Goal: Task Accomplishment & Management: Complete application form

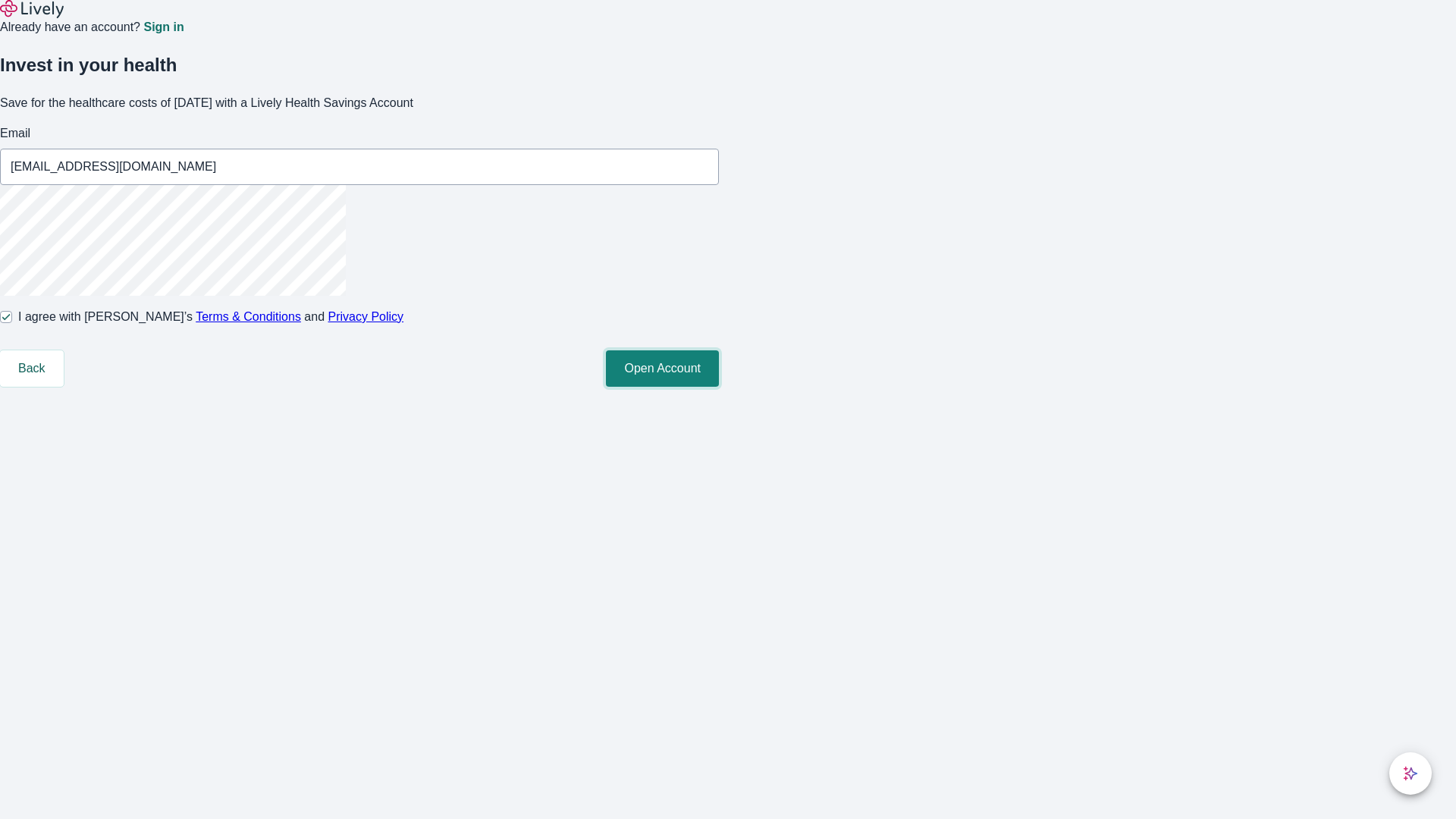
click at [719, 387] on button "Open Account" at bounding box center [663, 368] width 113 height 36
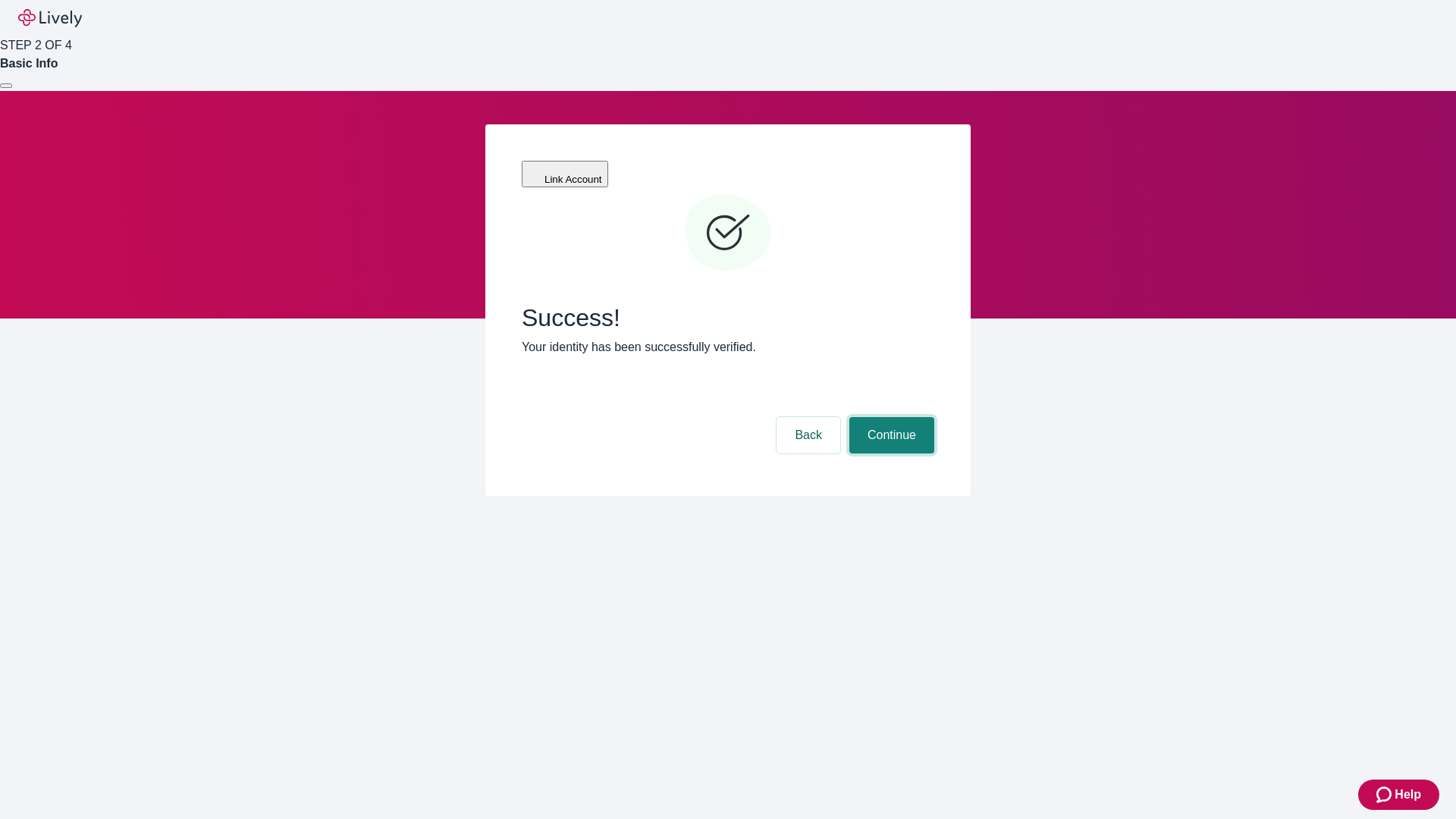
click at [889, 417] on button "Continue" at bounding box center [891, 434] width 85 height 36
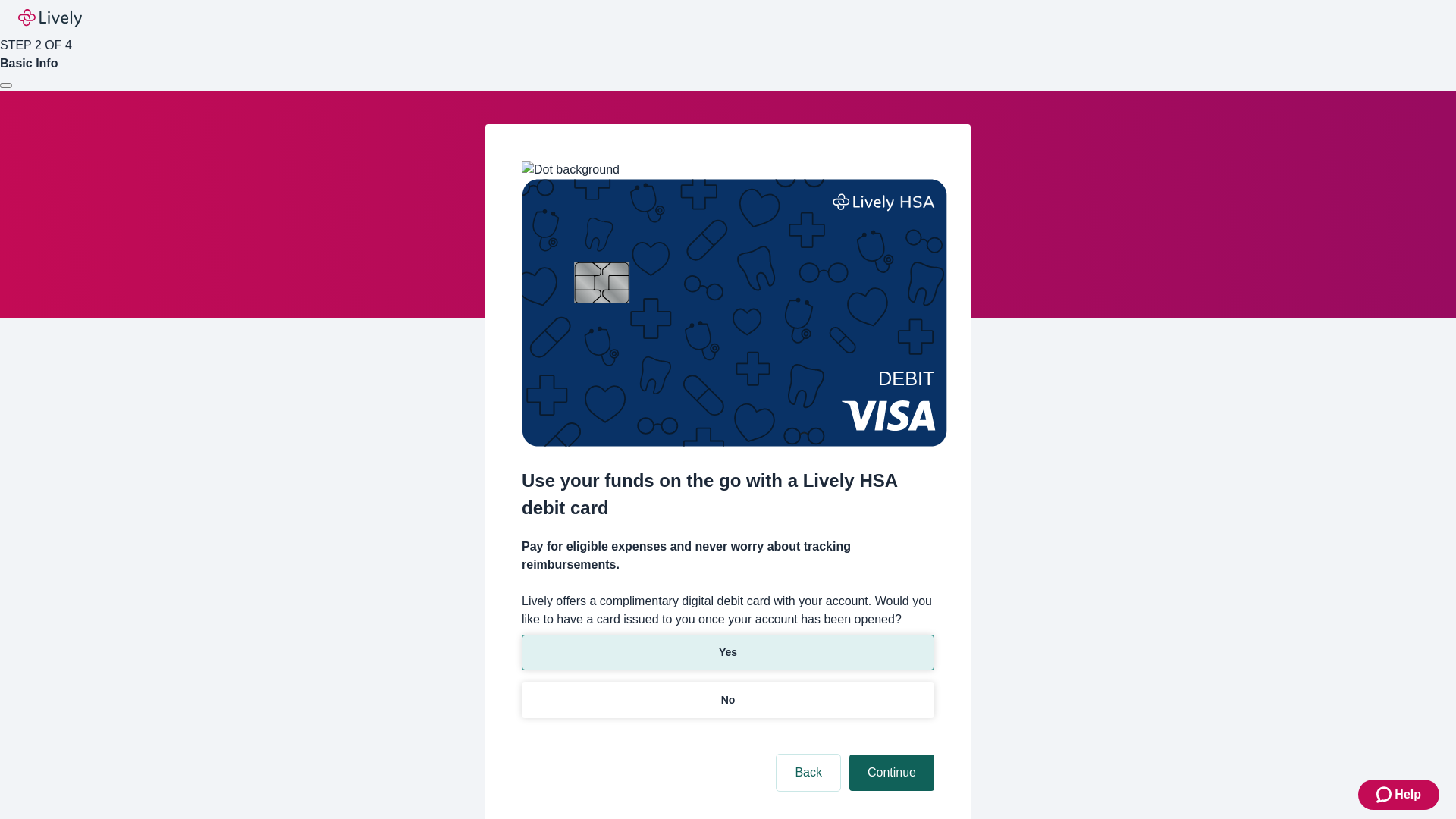
click at [727, 692] on p "No" at bounding box center [728, 700] width 15 height 16
click at [889, 755] on button "Continue" at bounding box center [891, 772] width 85 height 36
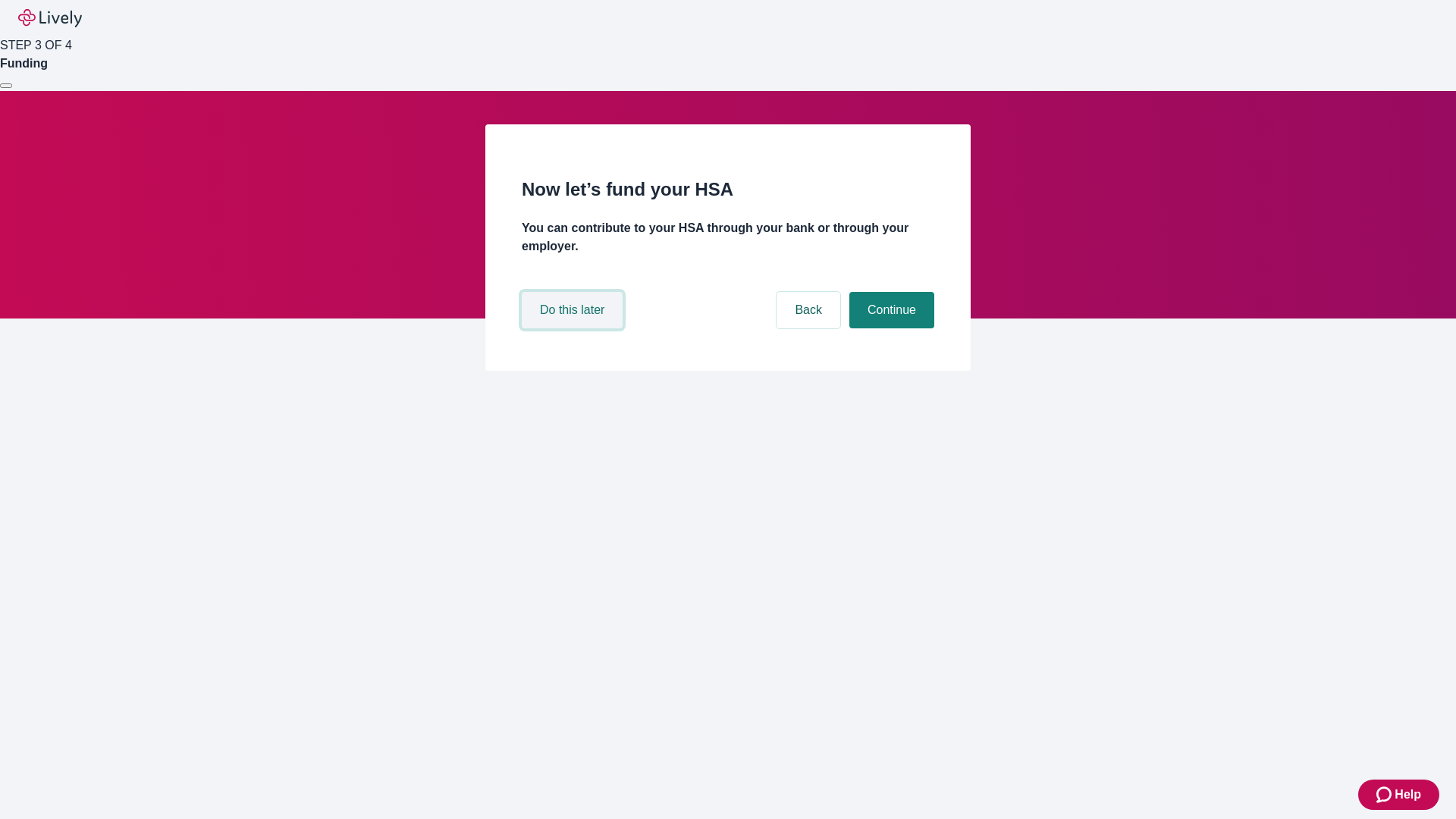
click at [574, 328] on button "Do this later" at bounding box center [572, 309] width 101 height 36
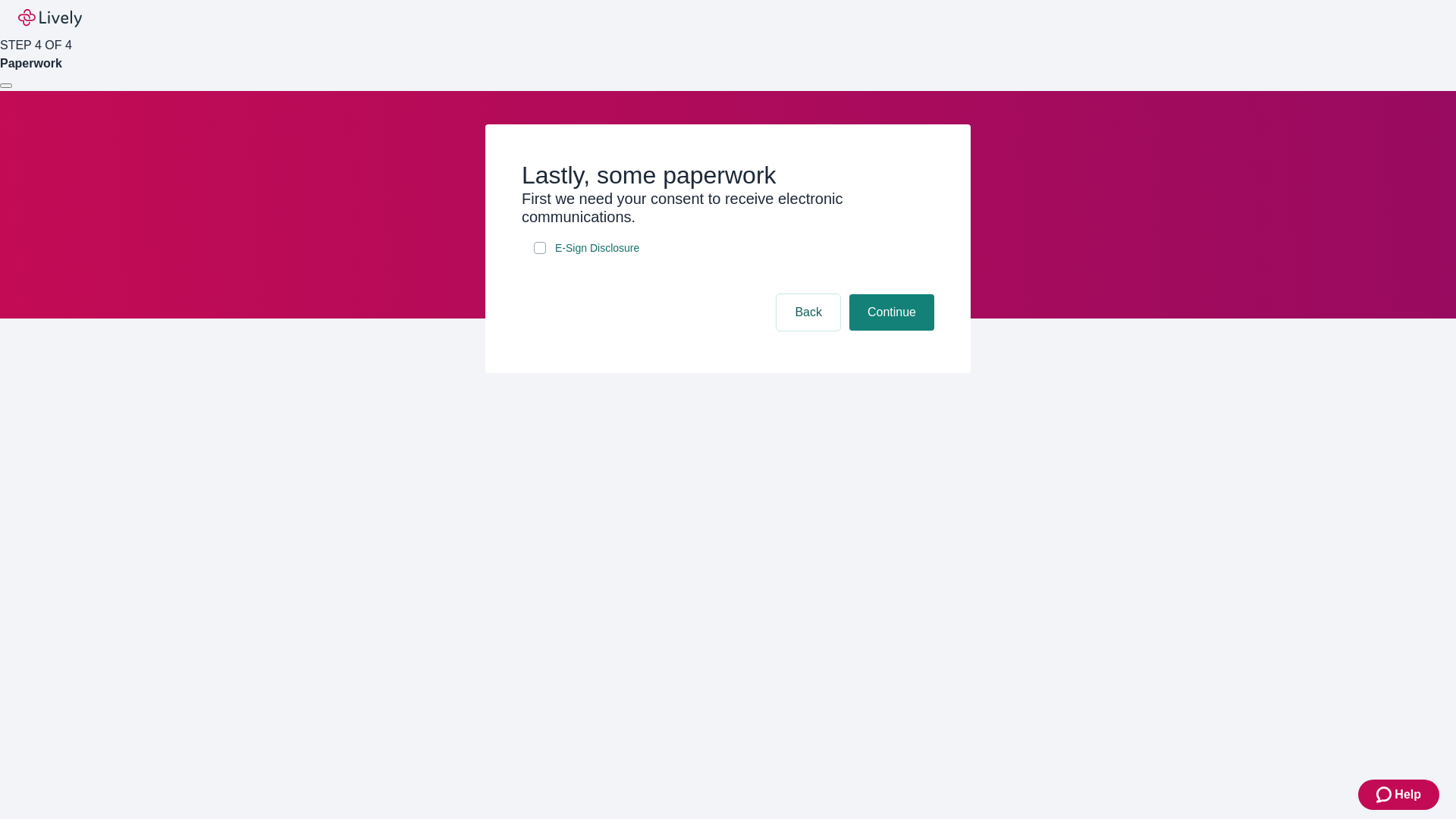
click at [540, 254] on input "E-Sign Disclosure" at bounding box center [540, 248] width 12 height 12
checkbox input "true"
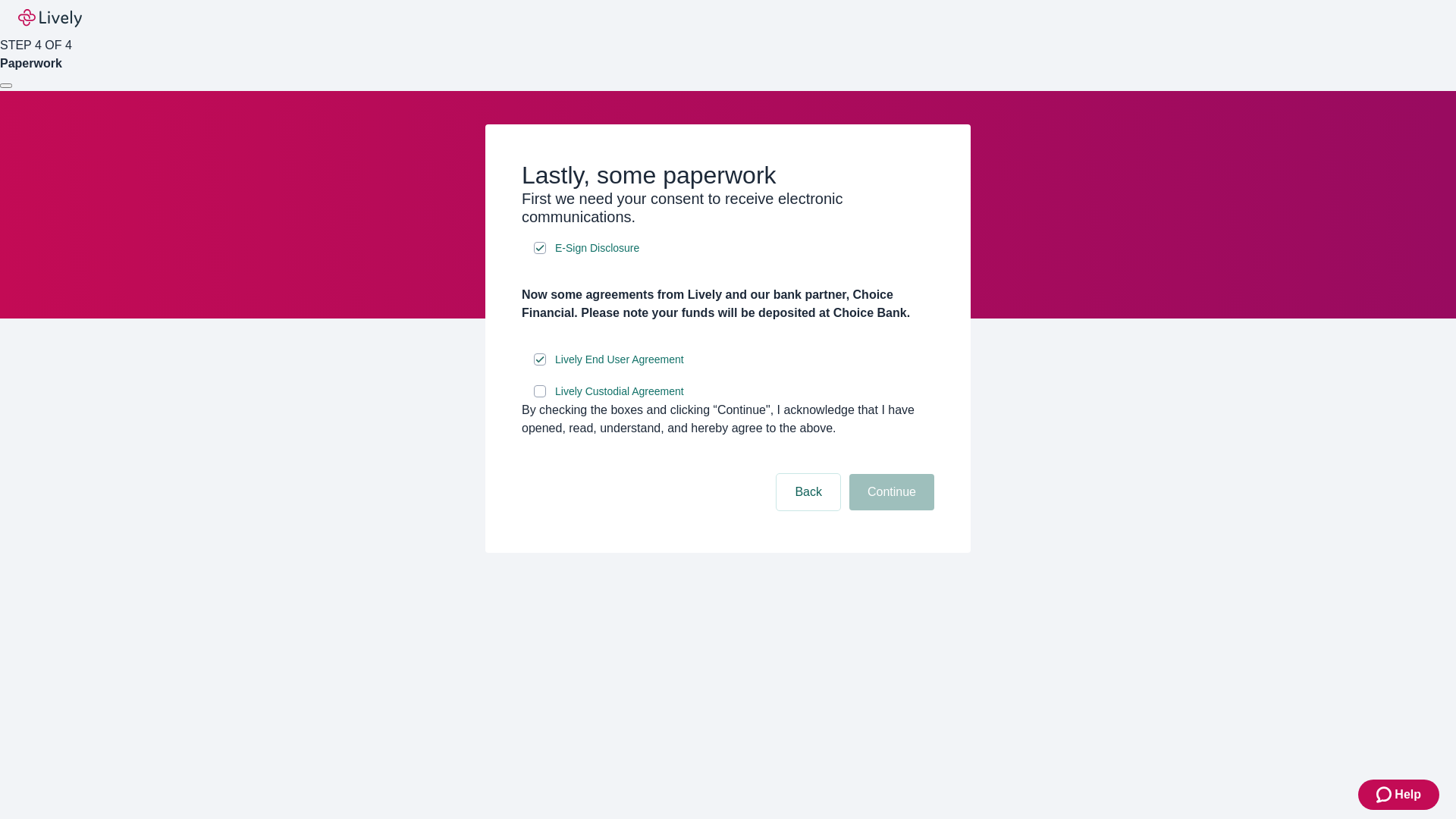
click at [540, 397] on input "Lively Custodial Agreement" at bounding box center [540, 391] width 12 height 12
checkbox input "true"
click at [889, 511] on button "Continue" at bounding box center [891, 492] width 85 height 36
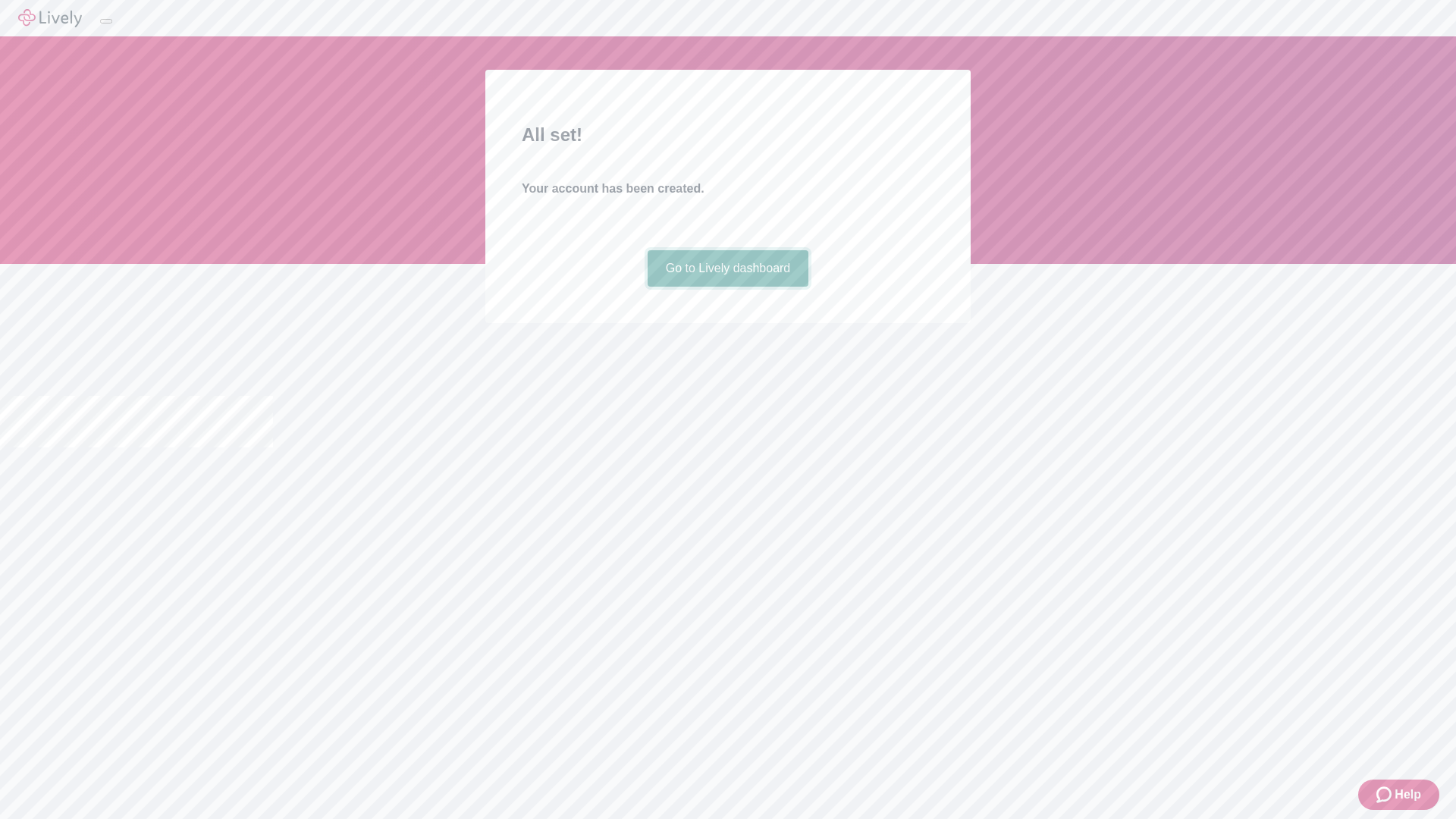
click at [727, 287] on link "Go to Lively dashboard" at bounding box center [729, 267] width 162 height 36
